Goal: Information Seeking & Learning: Learn about a topic

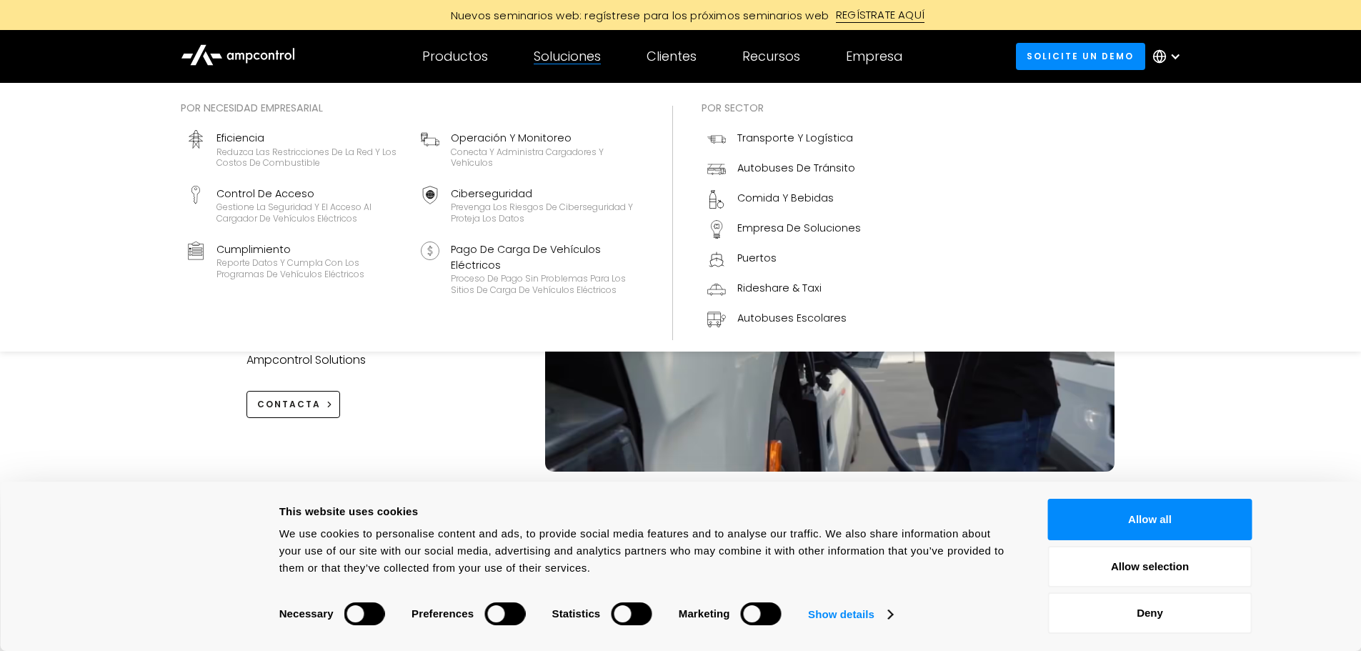
click at [584, 61] on div "Soluciones" at bounding box center [567, 57] width 67 height 16
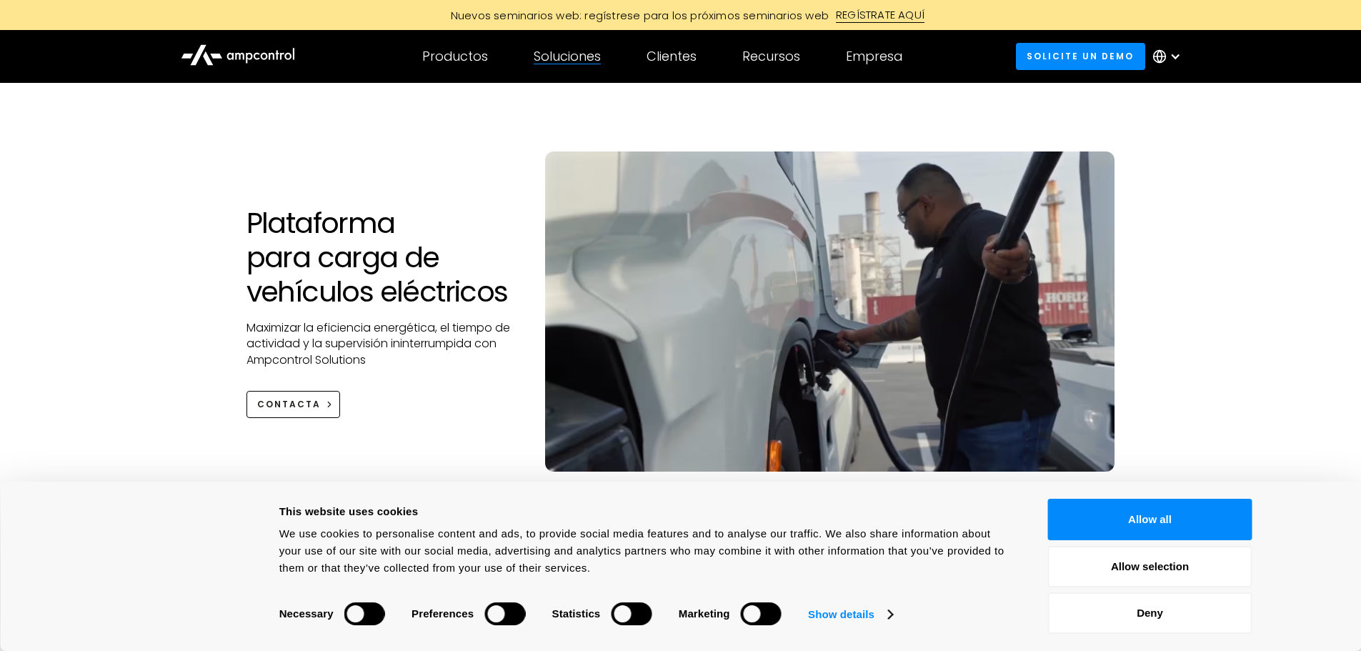
click at [584, 63] on div "Soluciones" at bounding box center [567, 57] width 67 height 16
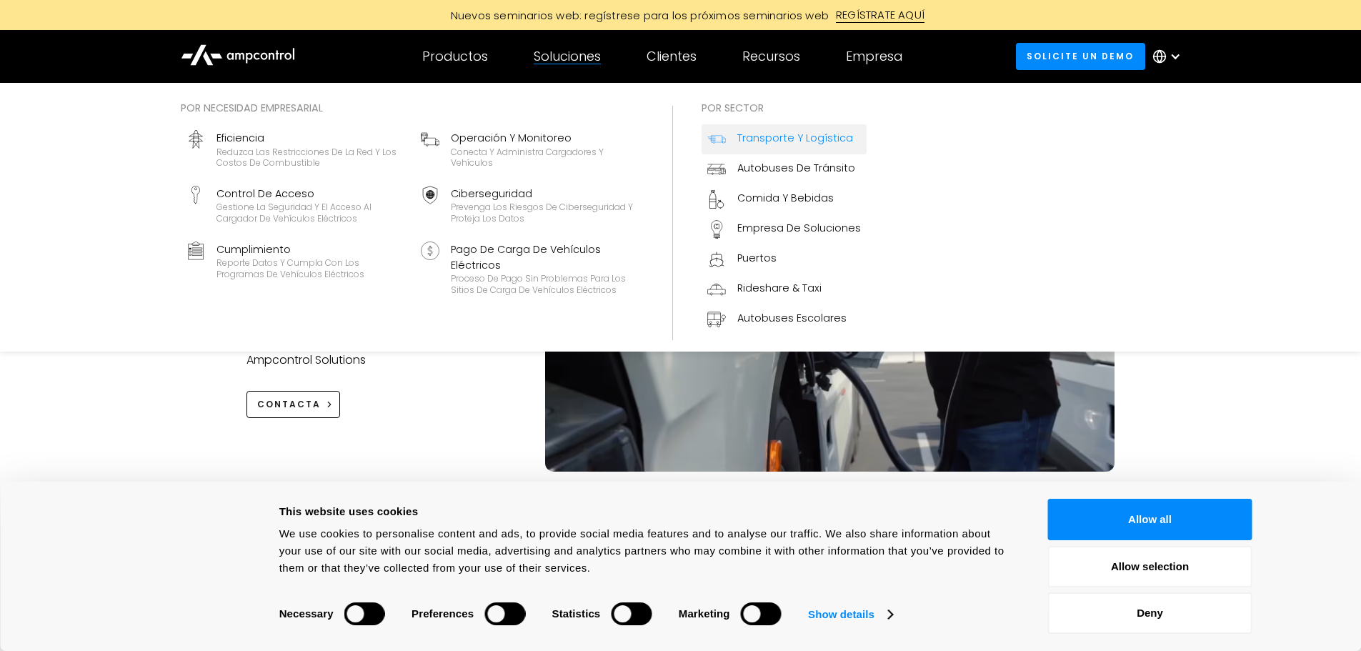
click at [649, 134] on div "Transporte y logística" at bounding box center [795, 138] width 116 height 16
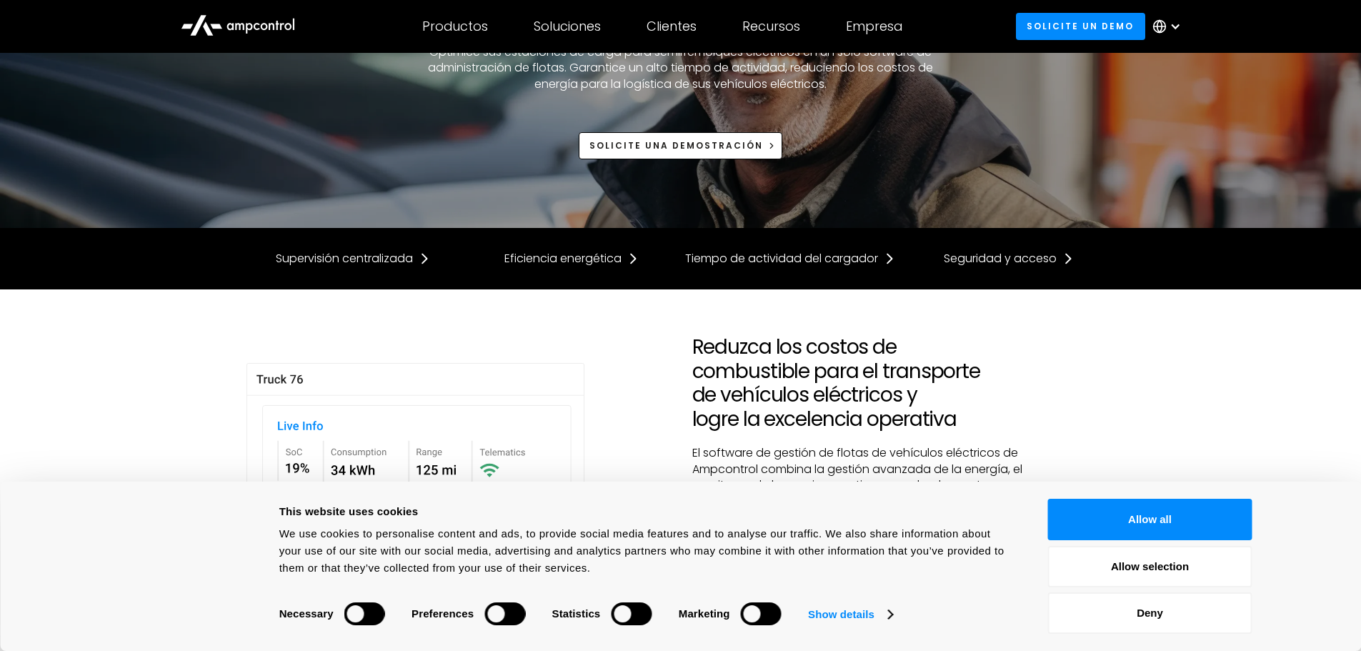
scroll to position [214, 0]
